Goal: Check status: Check status

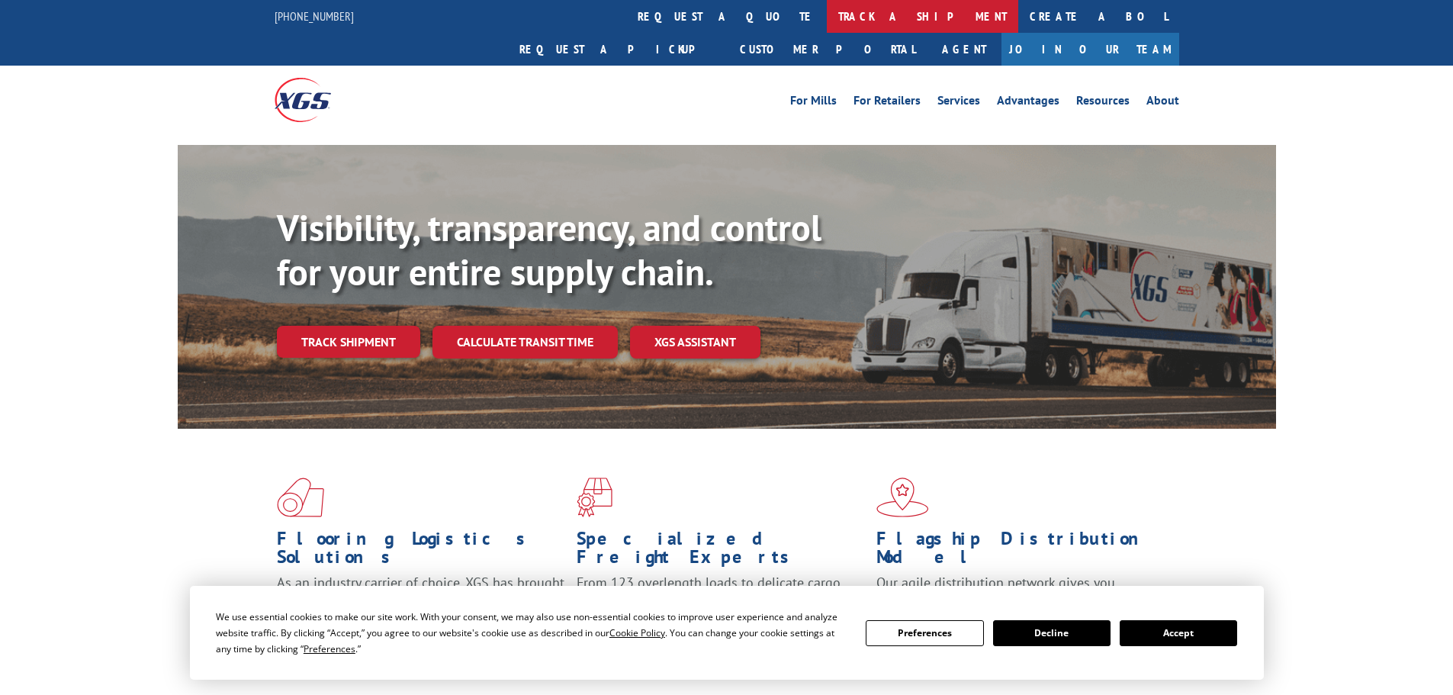
click at [827, 18] on link "track a shipment" at bounding box center [922, 16] width 191 height 33
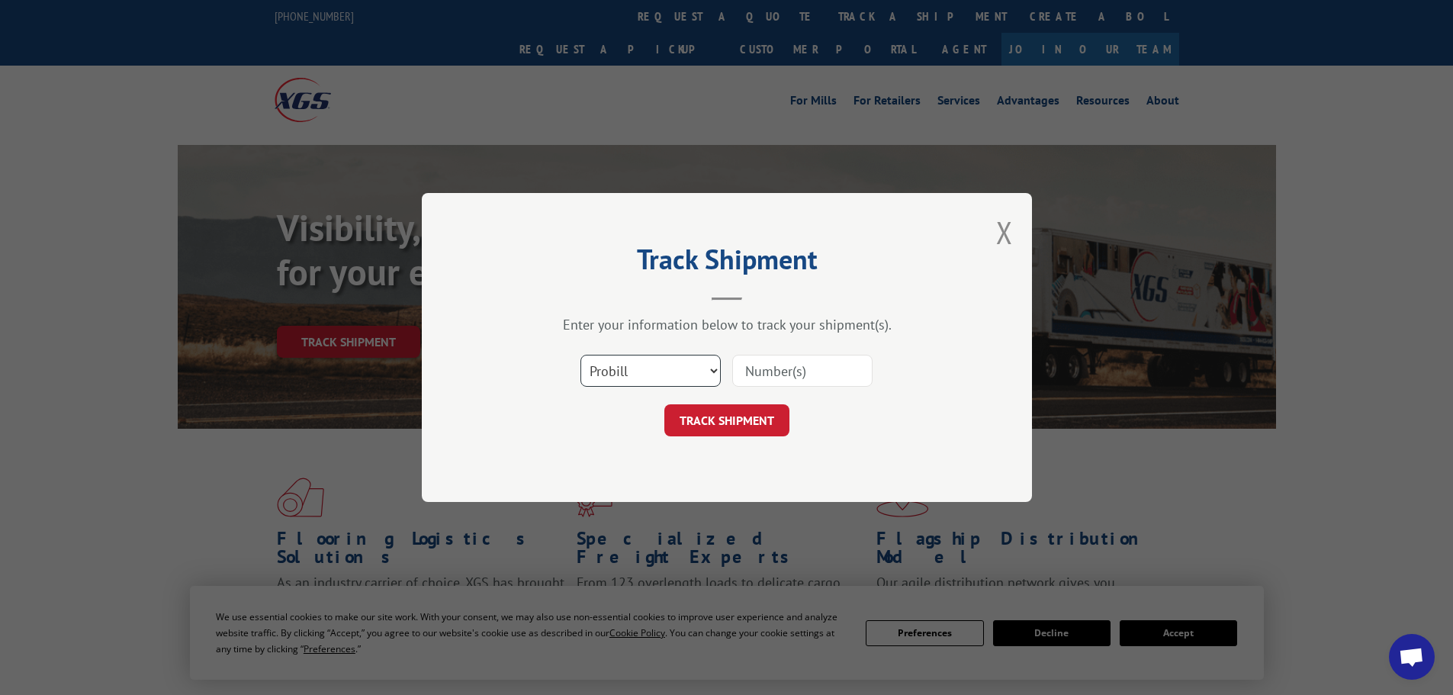
click at [639, 368] on select "Select category... Probill BOL PO" at bounding box center [650, 371] width 140 height 32
select select "po"
click at [580, 355] on select "Select category... Probill BOL PO" at bounding box center [650, 371] width 140 height 32
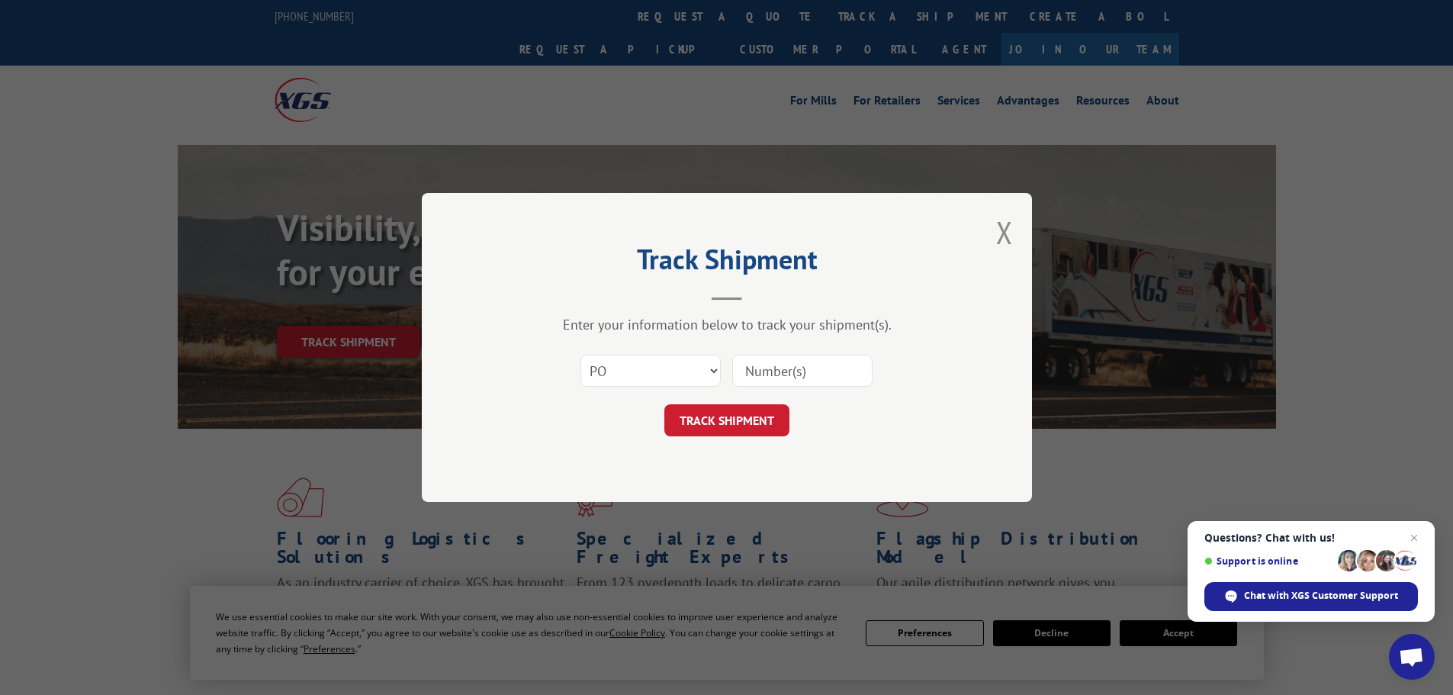
click at [783, 376] on input at bounding box center [802, 371] width 140 height 32
paste input "15529041"
type input "15529041"
click at [766, 421] on button "TRACK SHIPMENT" at bounding box center [726, 420] width 125 height 32
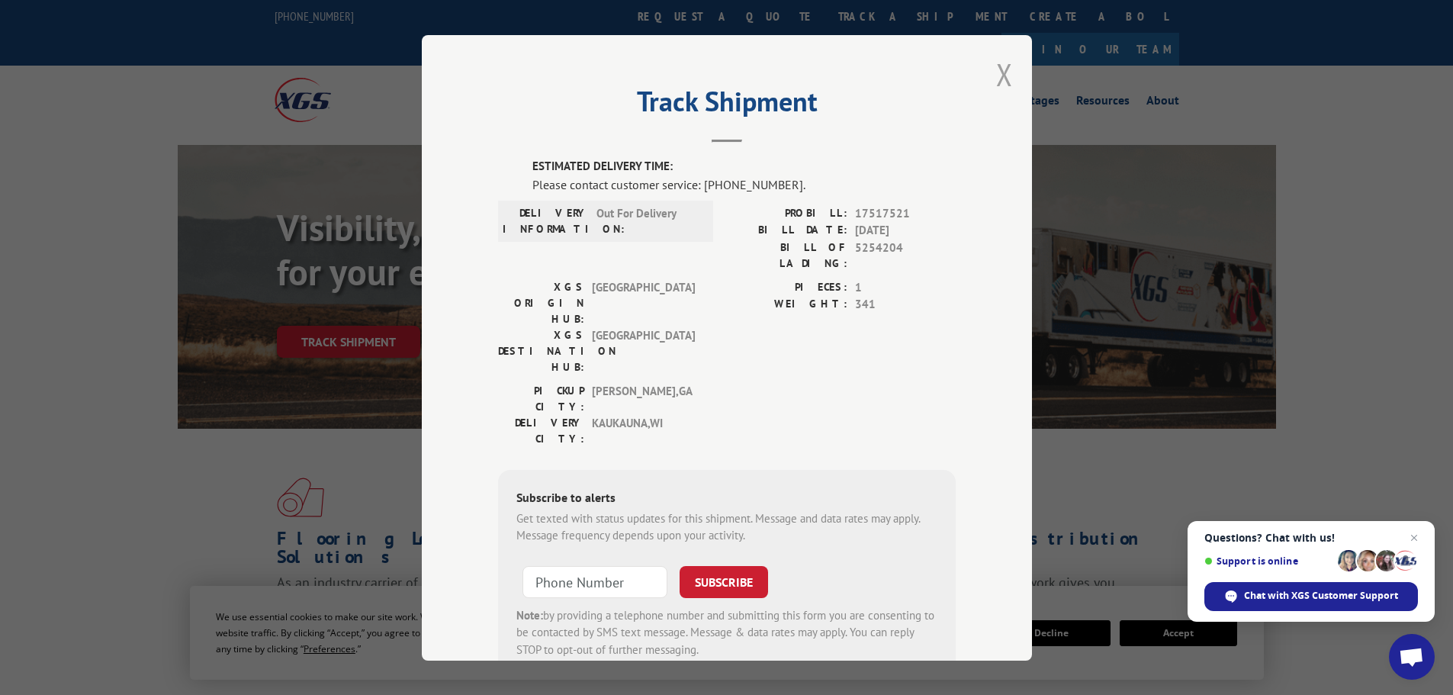
click at [997, 79] on button "Close modal" at bounding box center [1004, 74] width 17 height 40
